Goal: Find contact information: Find contact information

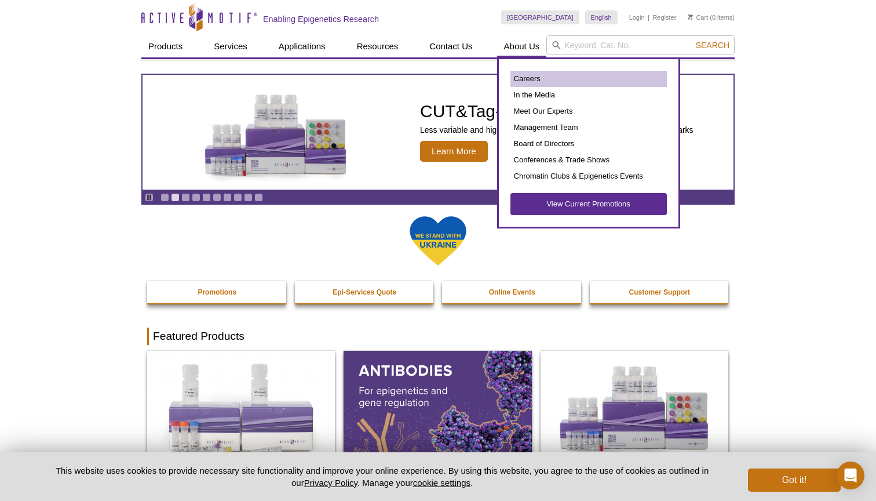
click at [528, 77] on link "Careers" at bounding box center [588, 79] width 156 height 16
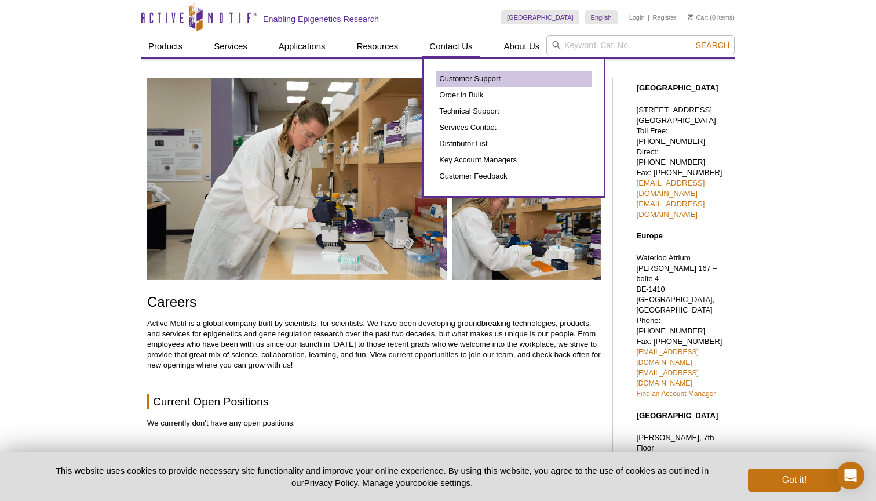
click at [476, 79] on link "Customer Support" at bounding box center [514, 79] width 156 height 16
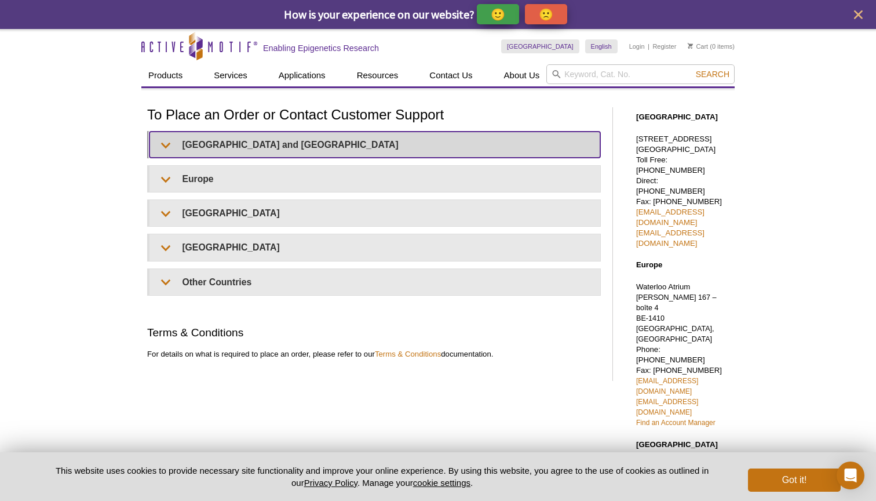
click at [255, 144] on summary "United States and Canada" at bounding box center [374, 145] width 451 height 26
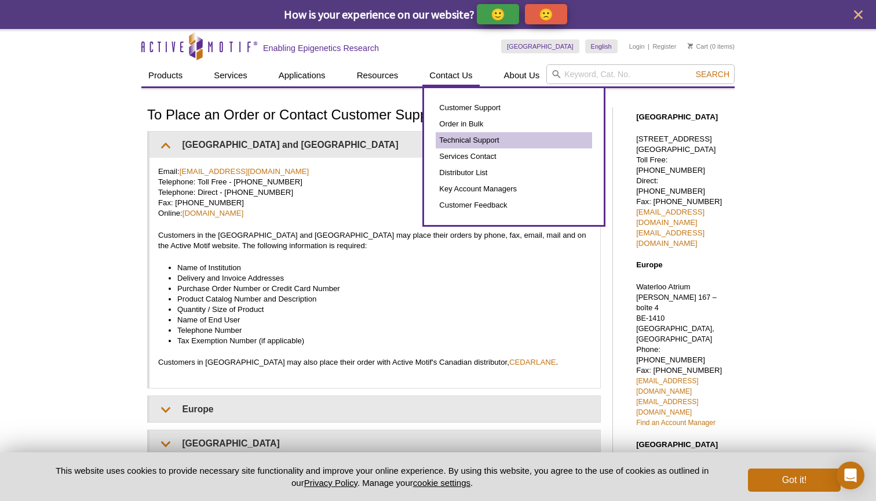
click at [474, 138] on link "Technical Support" at bounding box center [514, 140] width 156 height 16
